Goal: Task Accomplishment & Management: Manage account settings

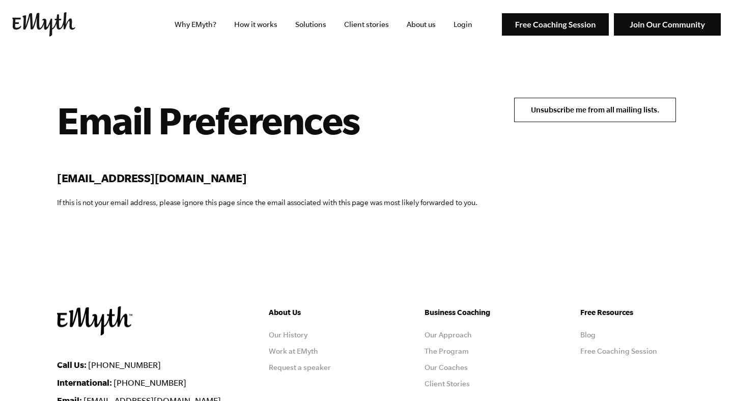
click at [576, 108] on input "Unsubscribe me from all mailing lists." at bounding box center [595, 110] width 162 height 24
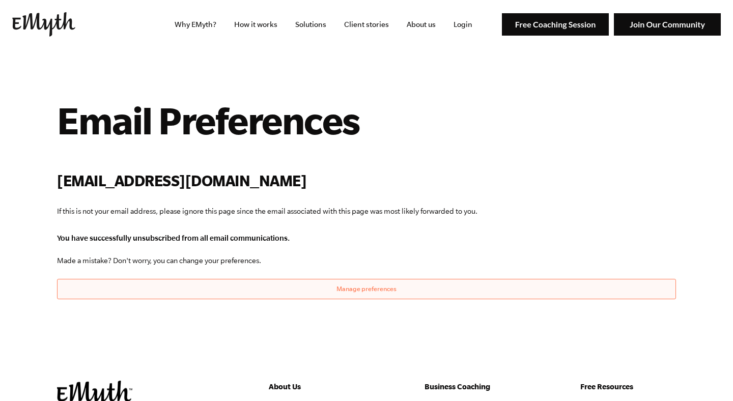
click at [349, 296] on button "Manage preferences" at bounding box center [366, 289] width 619 height 20
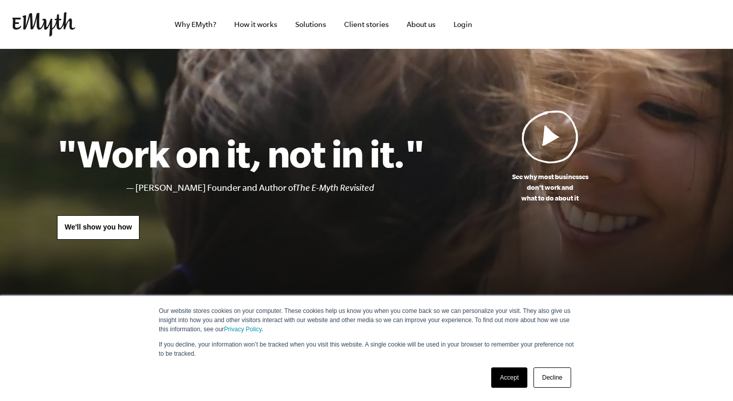
click at [554, 381] on link "Decline" at bounding box center [552, 377] width 38 height 20
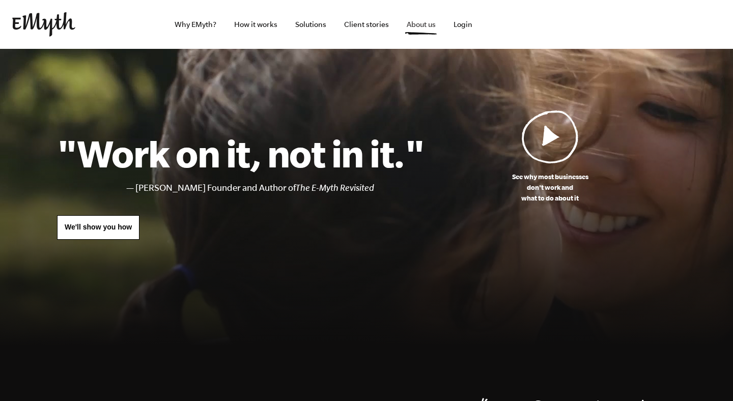
click at [424, 25] on link "About us" at bounding box center [420, 24] width 45 height 49
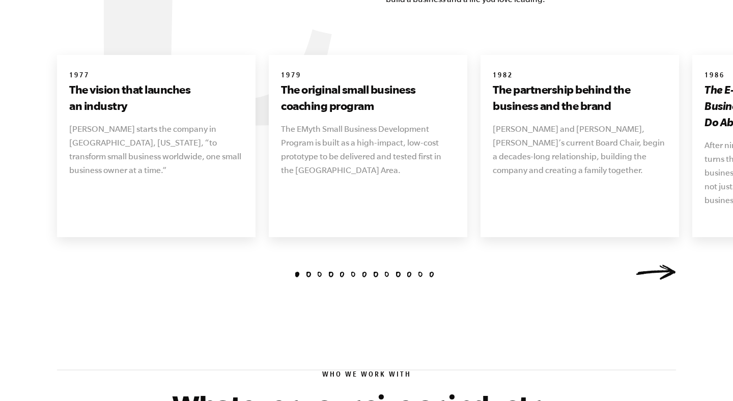
scroll to position [1188, 0]
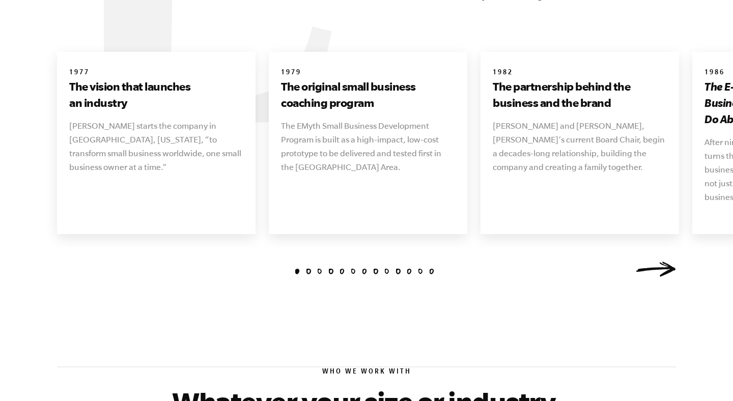
click at [662, 261] on link "Next" at bounding box center [655, 268] width 41 height 15
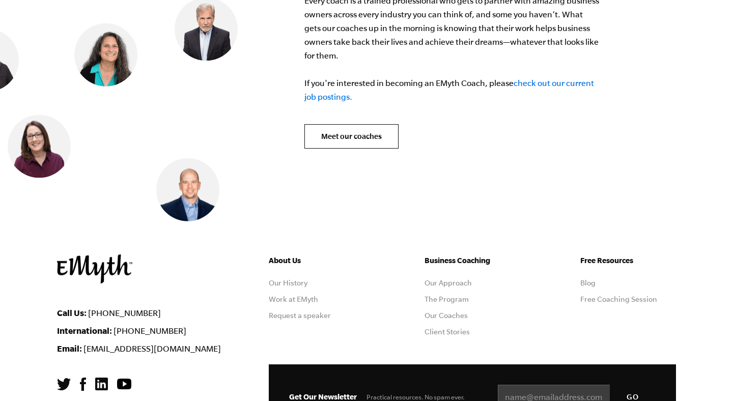
scroll to position [4099, 0]
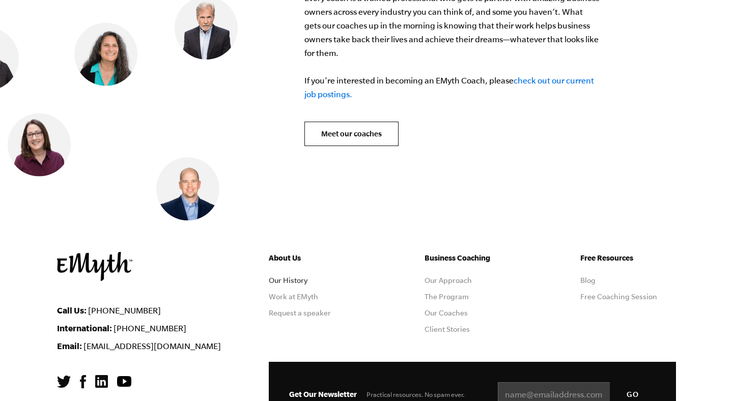
click at [288, 276] on link "Our History" at bounding box center [288, 280] width 39 height 8
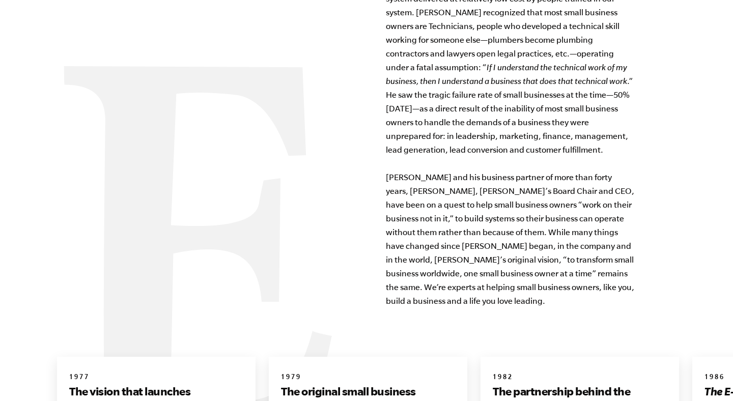
scroll to position [891, 0]
